Goal: Information Seeking & Learning: Learn about a topic

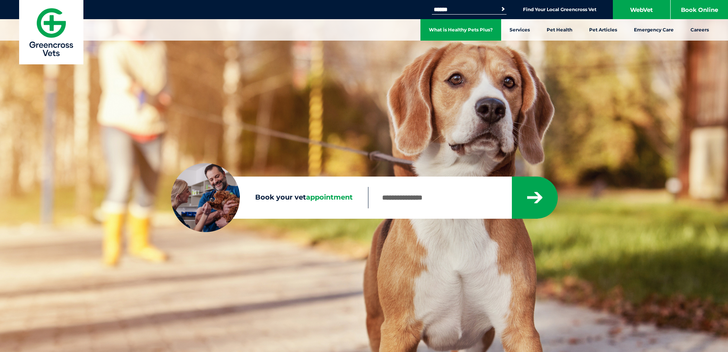
click at [446, 31] on link "What is Healthy Pets Plus?" at bounding box center [460, 29] width 81 height 21
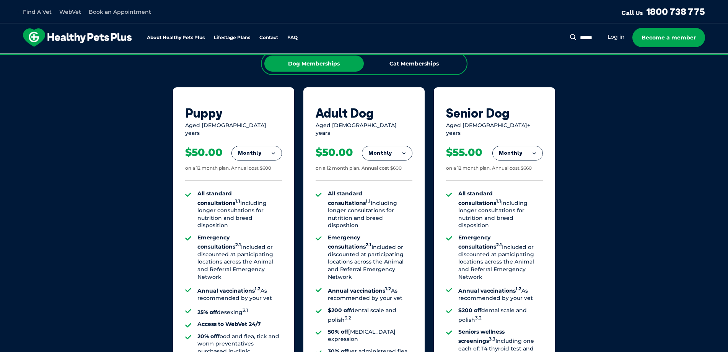
scroll to position [536, 0]
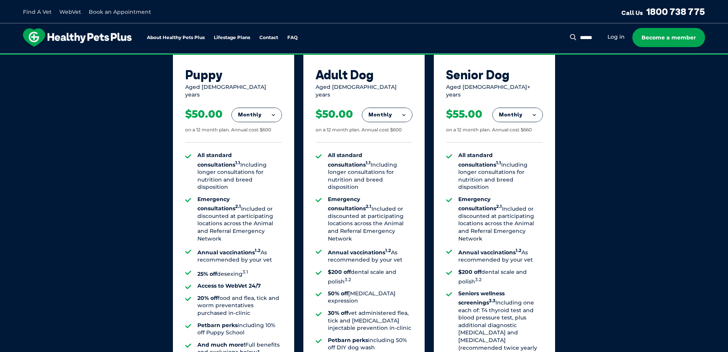
click at [386, 100] on div "$50.00 on a 12 month plan. Annual cost $600" at bounding box center [364, 120] width 97 height 44
click at [387, 108] on button "Monthly" at bounding box center [387, 115] width 50 height 14
click at [388, 162] on li "Yearly" at bounding box center [387, 167] width 50 height 18
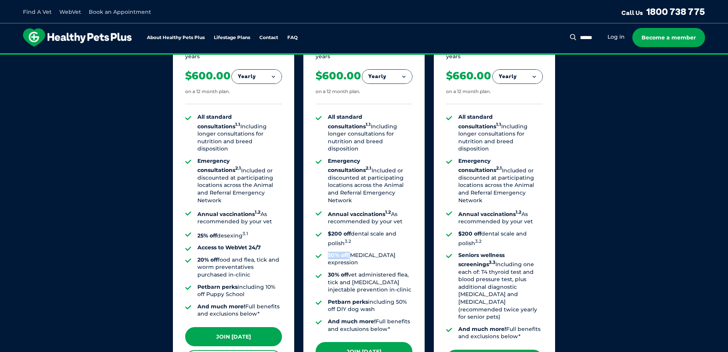
drag, startPoint x: 350, startPoint y: 234, endPoint x: 325, endPoint y: 235, distance: 25.6
click at [325, 235] on ul "All standard consultations 1.1 Including longer consultations for nutrition and…" at bounding box center [364, 222] width 97 height 219
click at [400, 271] on li "30% off vet administered flea, tick and [MEDICAL_DATA] injectable prevention in…" at bounding box center [370, 282] width 85 height 23
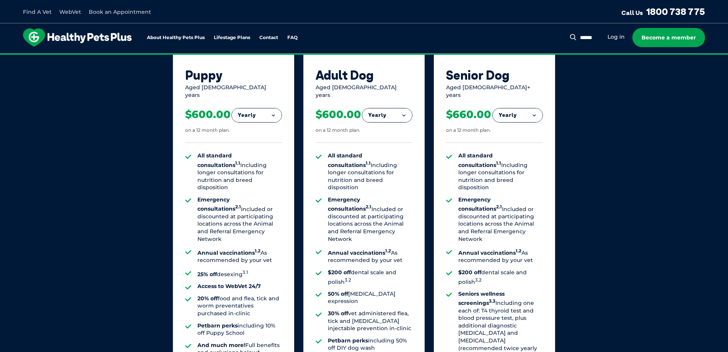
scroll to position [536, 0]
click at [261, 111] on button "Yearly" at bounding box center [257, 115] width 50 height 14
click at [270, 79] on div "Puppy" at bounding box center [233, 74] width 97 height 15
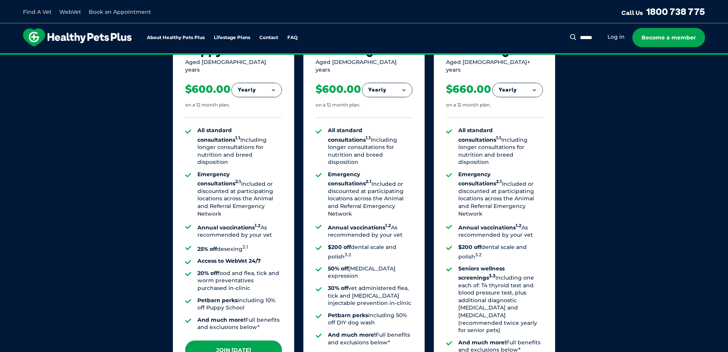
scroll to position [574, 0]
